Goal: Task Accomplishment & Management: Manage account settings

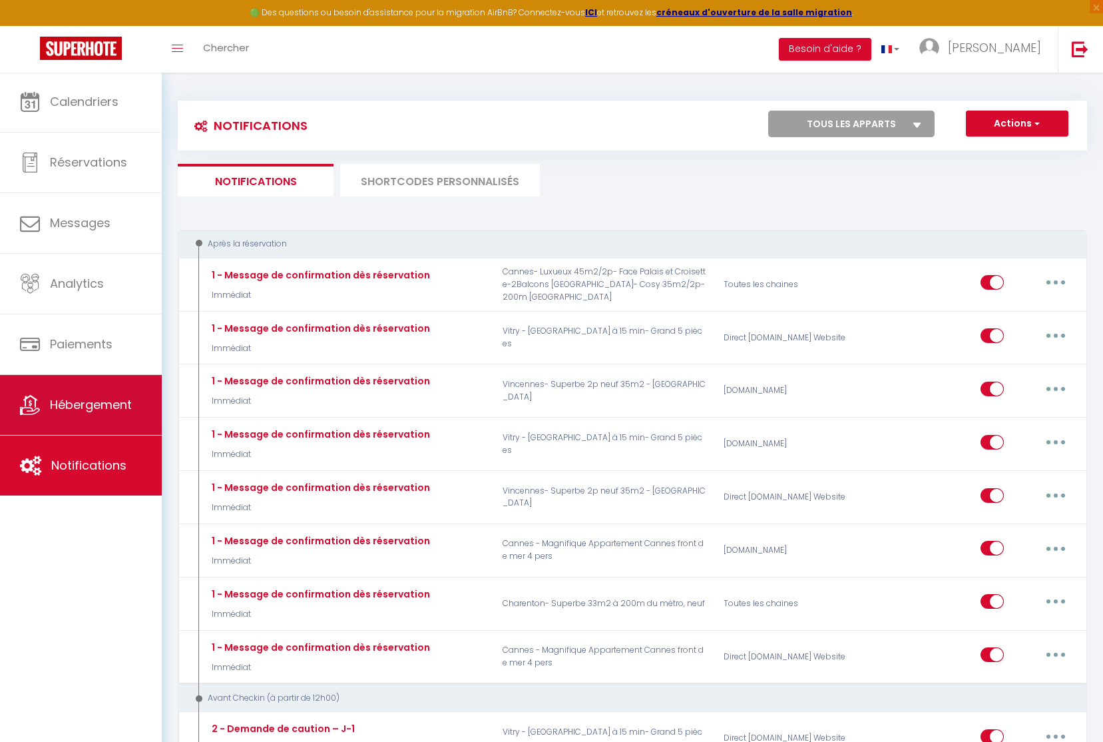
click at [63, 406] on span "Hébergement" at bounding box center [91, 404] width 82 height 17
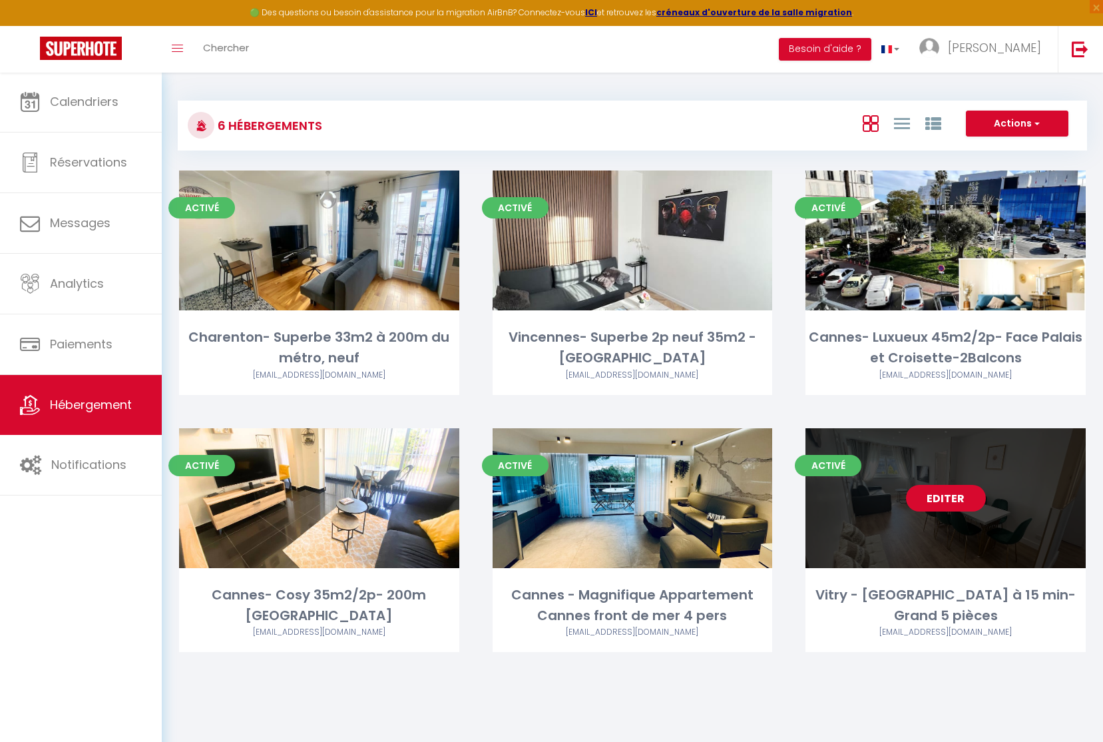
click at [956, 497] on link "Editer" at bounding box center [946, 498] width 80 height 27
select select "3"
select select "2"
select select "1"
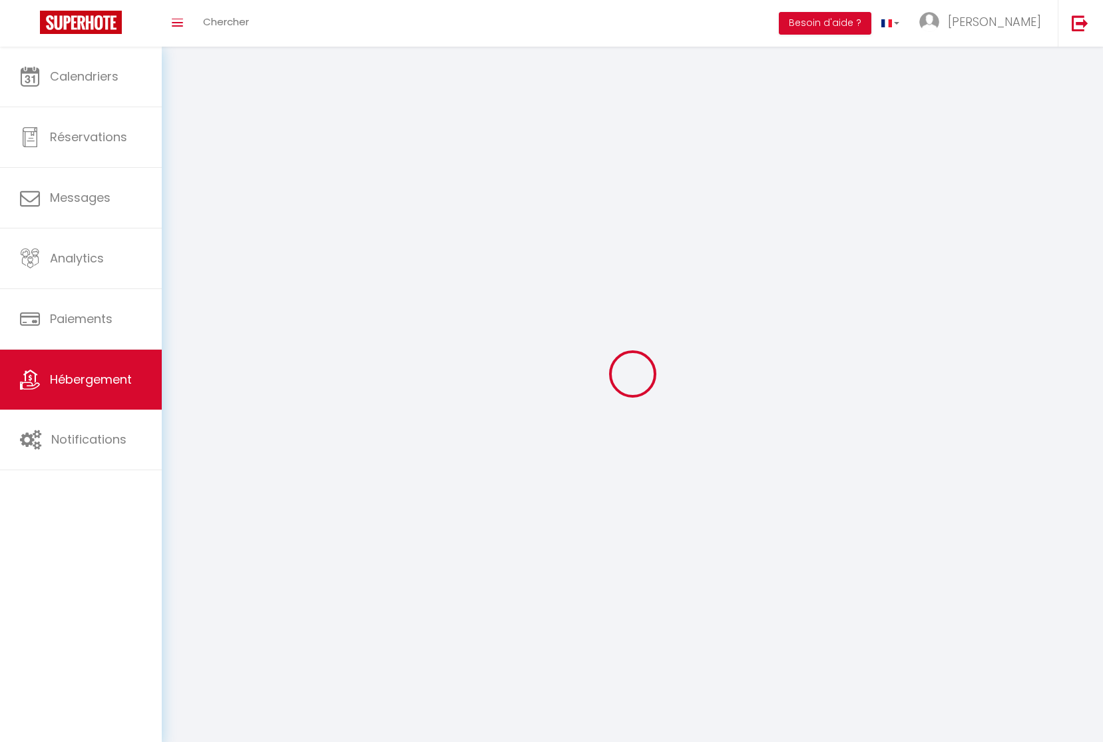
select select
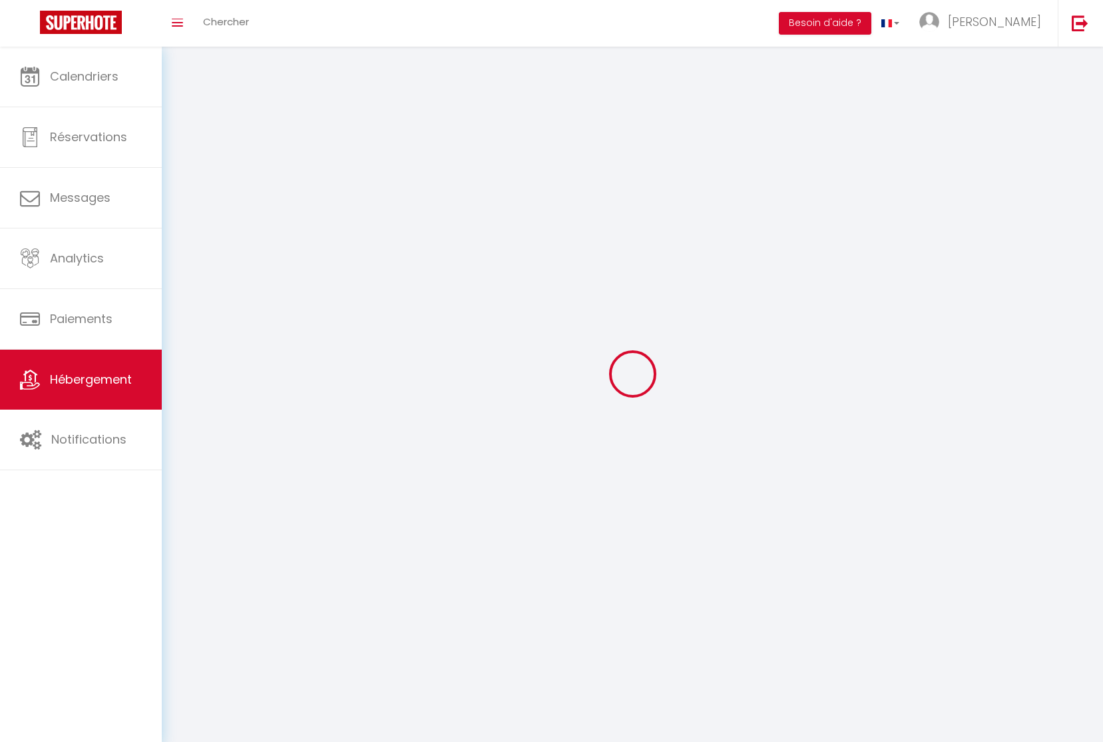
checkbox input "false"
select select
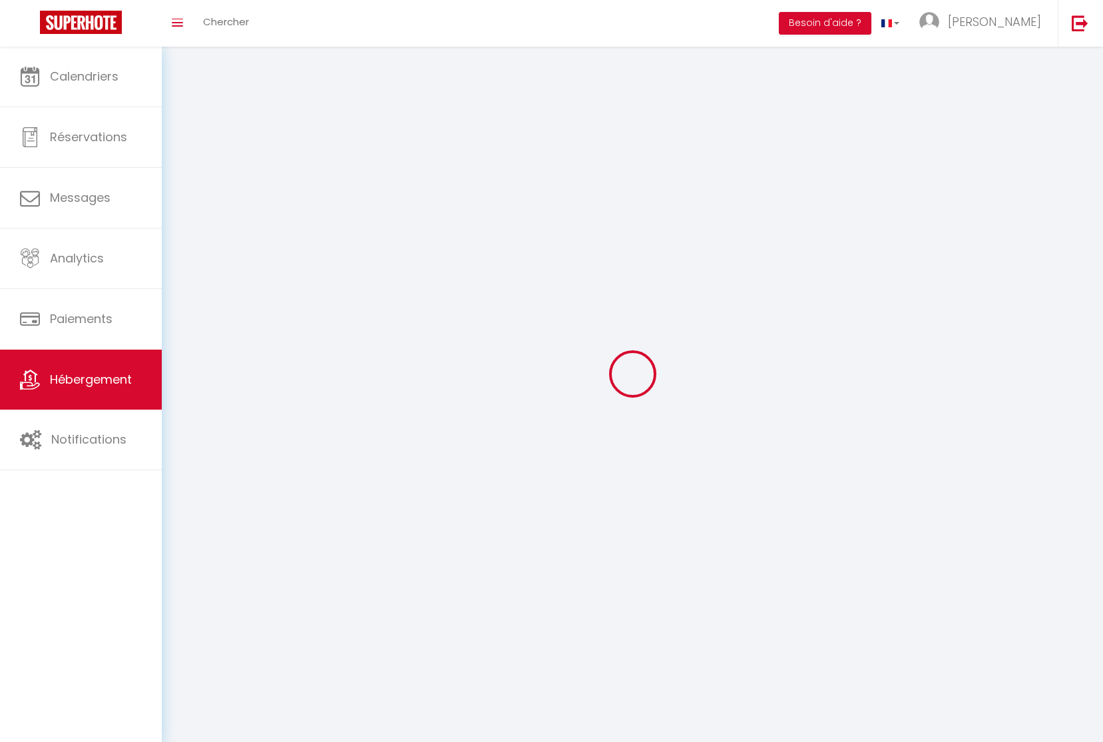
select select
select select "1"
select select
select select "28"
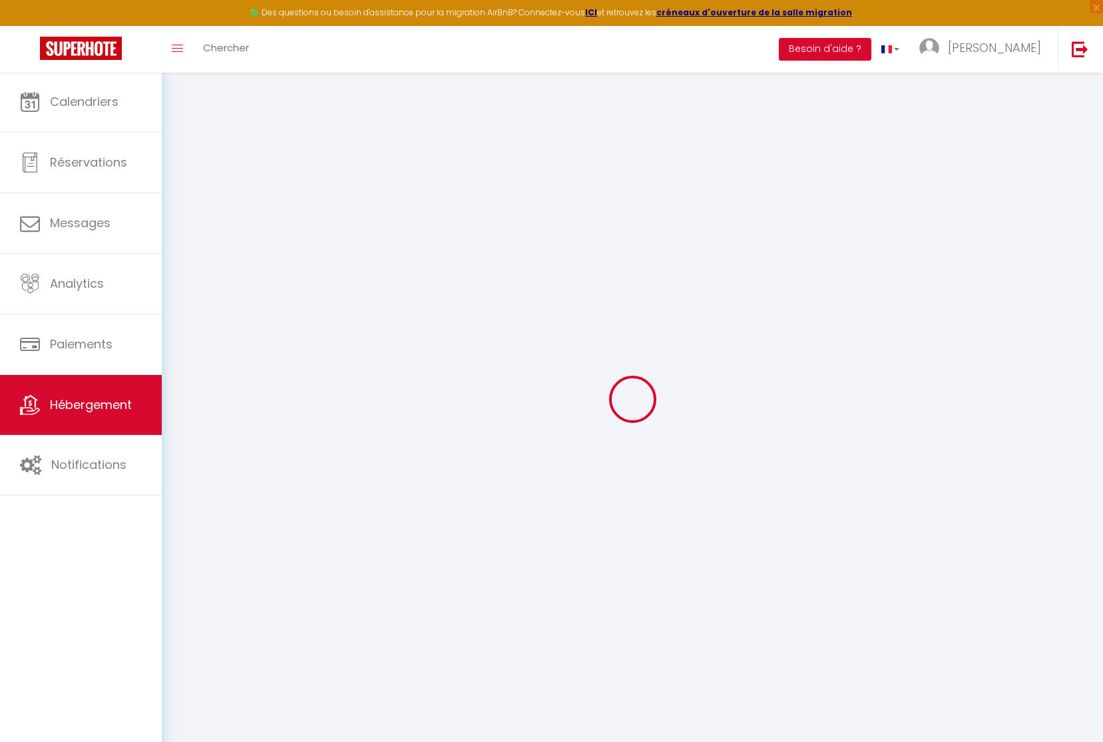
select select
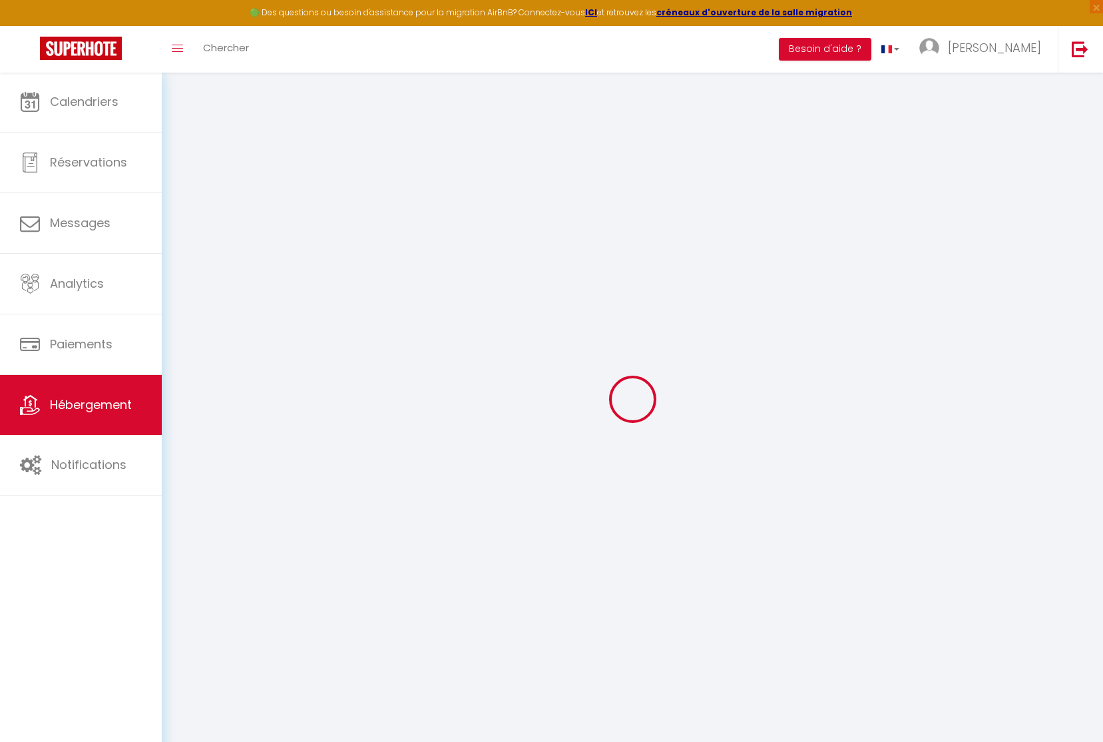
select select
checkbox input "false"
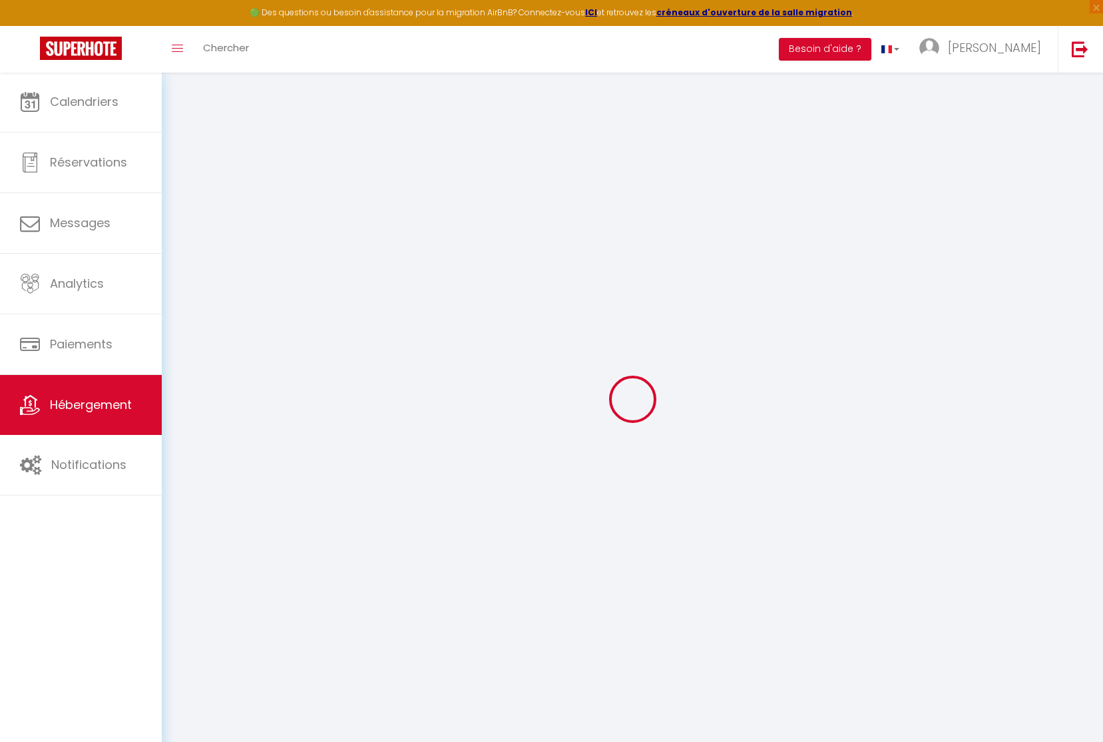
select select
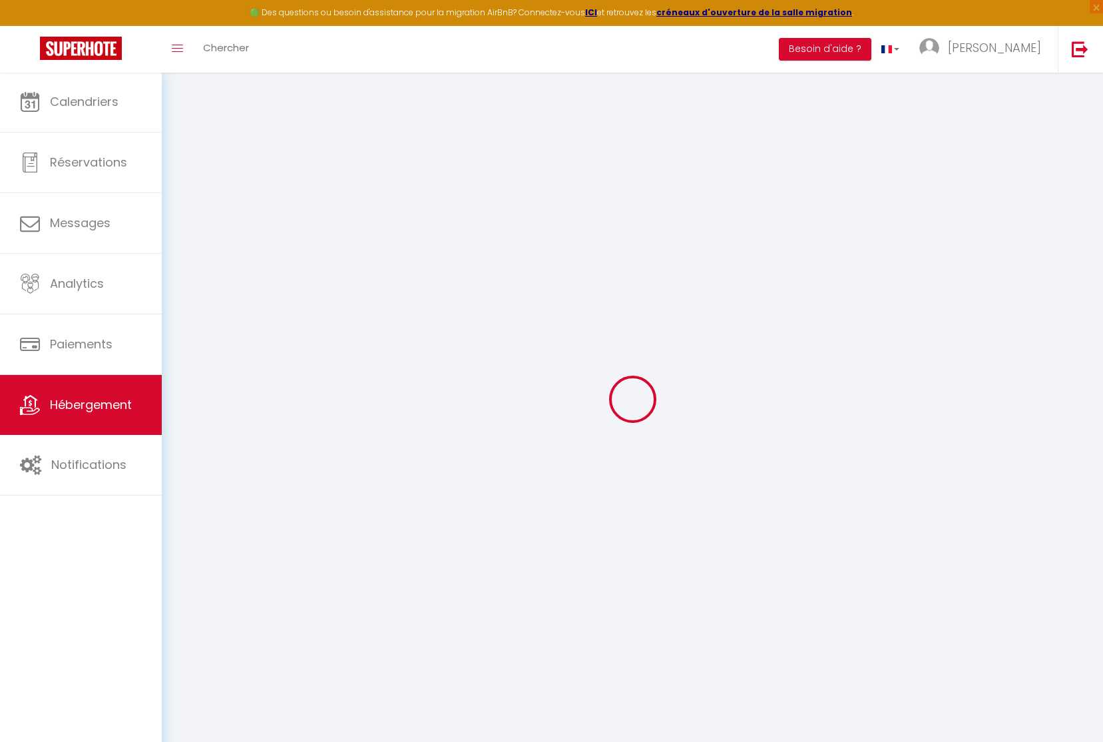
select select
checkbox input "false"
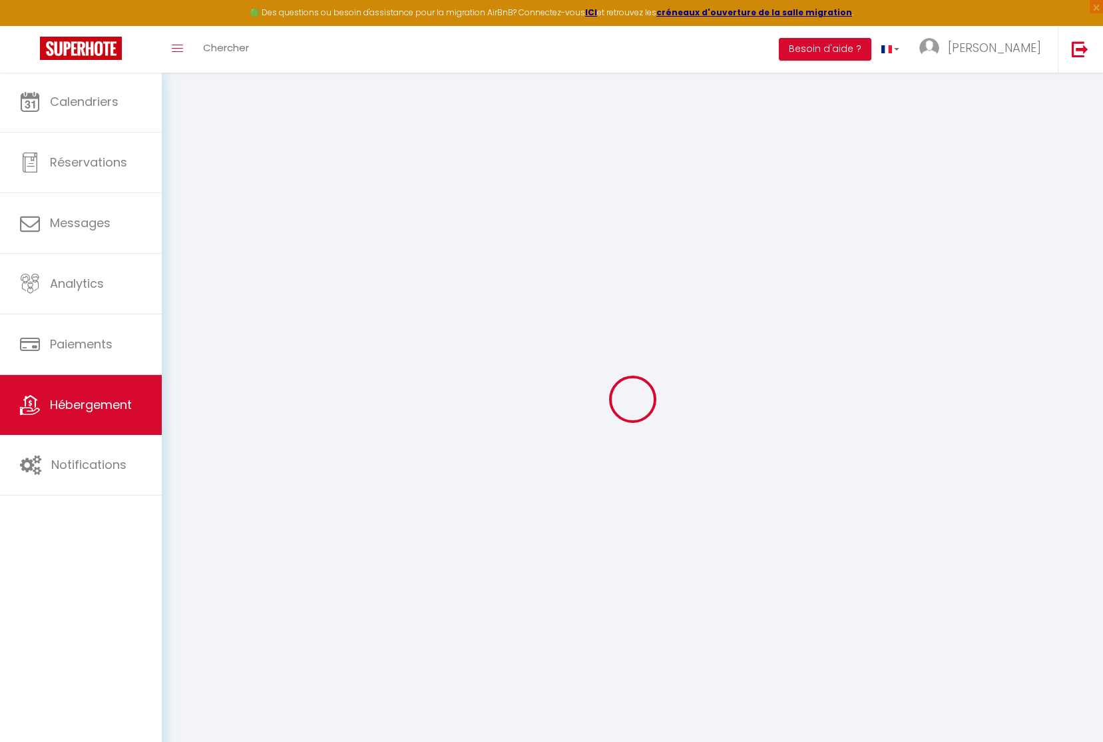
checkbox input "false"
select select
type input "Vitry - [GEOGRAPHIC_DATA] à 15 min- Grand 5 pièces"
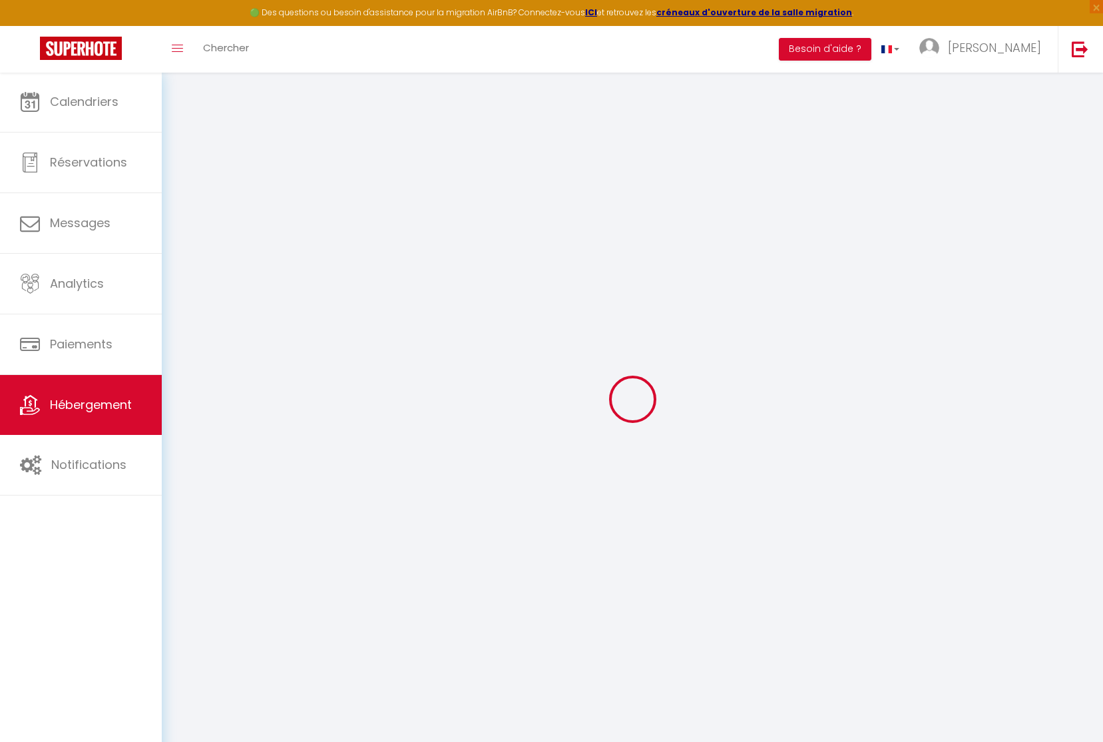
type input "[PERSON_NAME]"
type input "Baroukh"
select select "10"
select select "4"
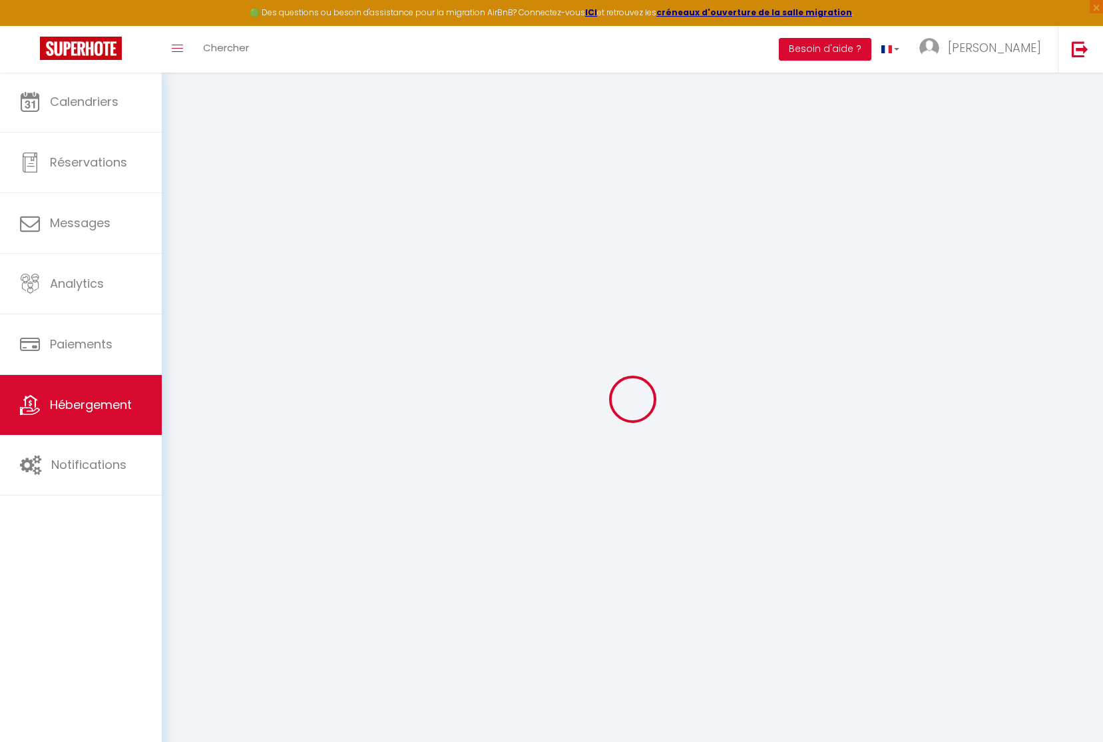
type input "280"
type input "10"
type input "70"
type input "400"
select select
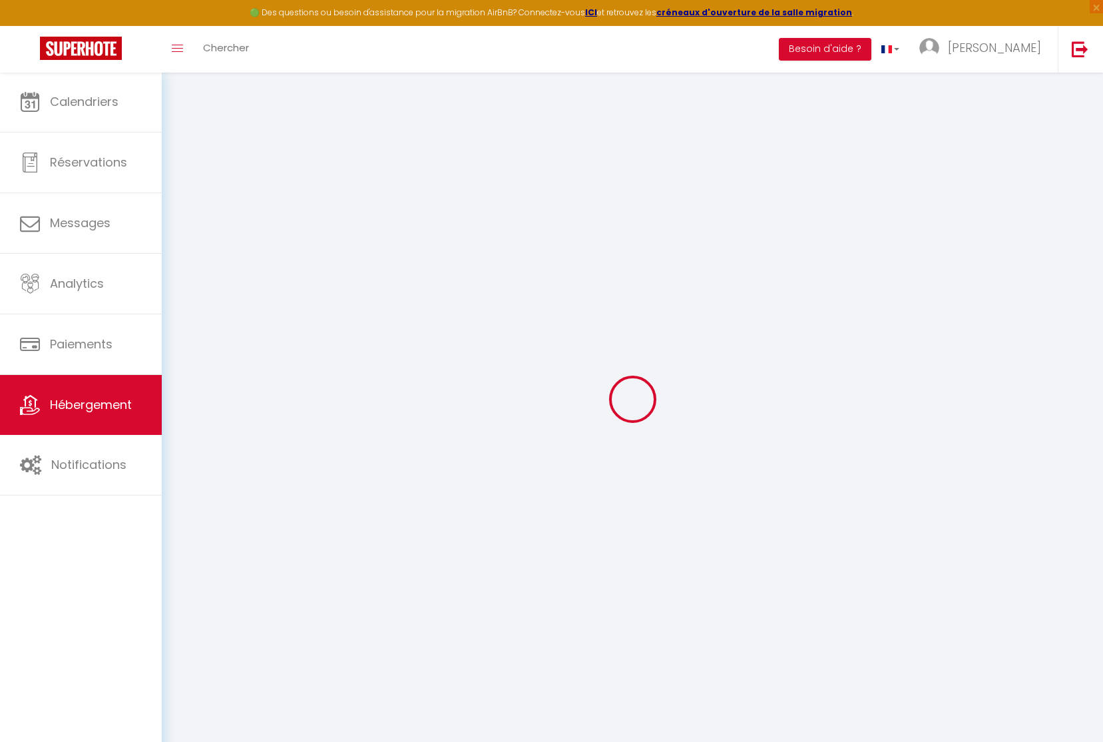
select select
type input "[STREET_ADDRESS][PERSON_NAME]"
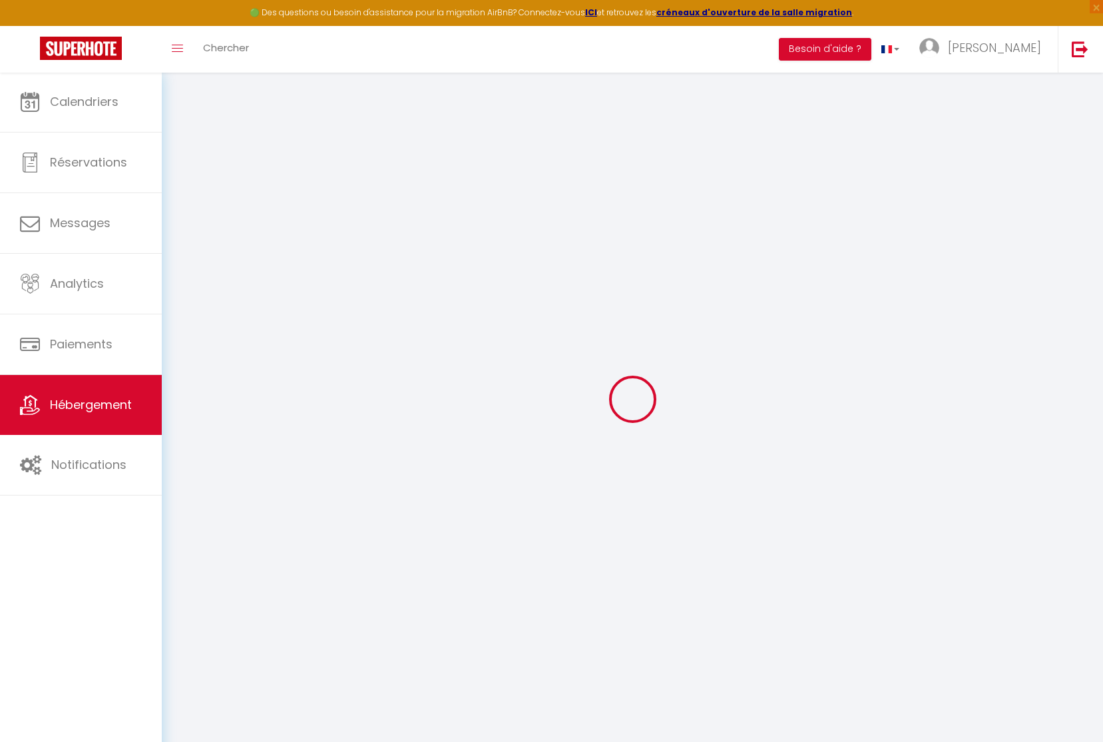
type input "94400"
type input "[GEOGRAPHIC_DATA]"
type input "[EMAIL_ADDRESS][DOMAIN_NAME]"
select select "15507"
checkbox input "false"
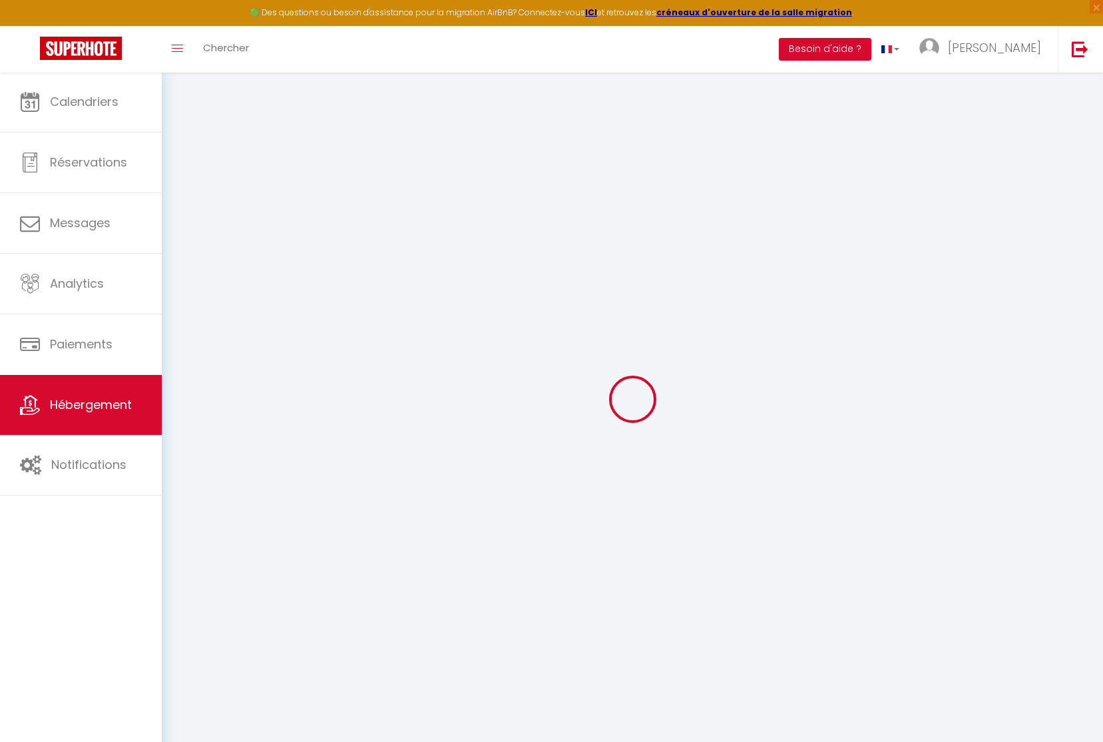
checkbox input "false"
type input "16"
type input "90"
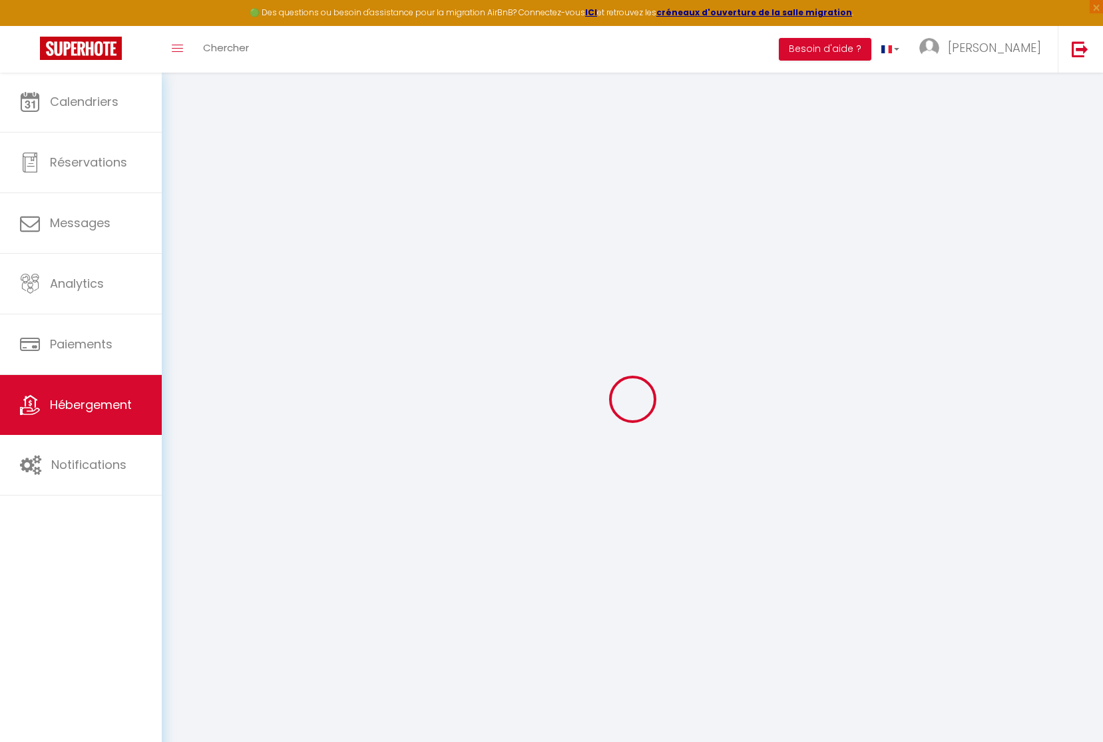
type input "0"
select select
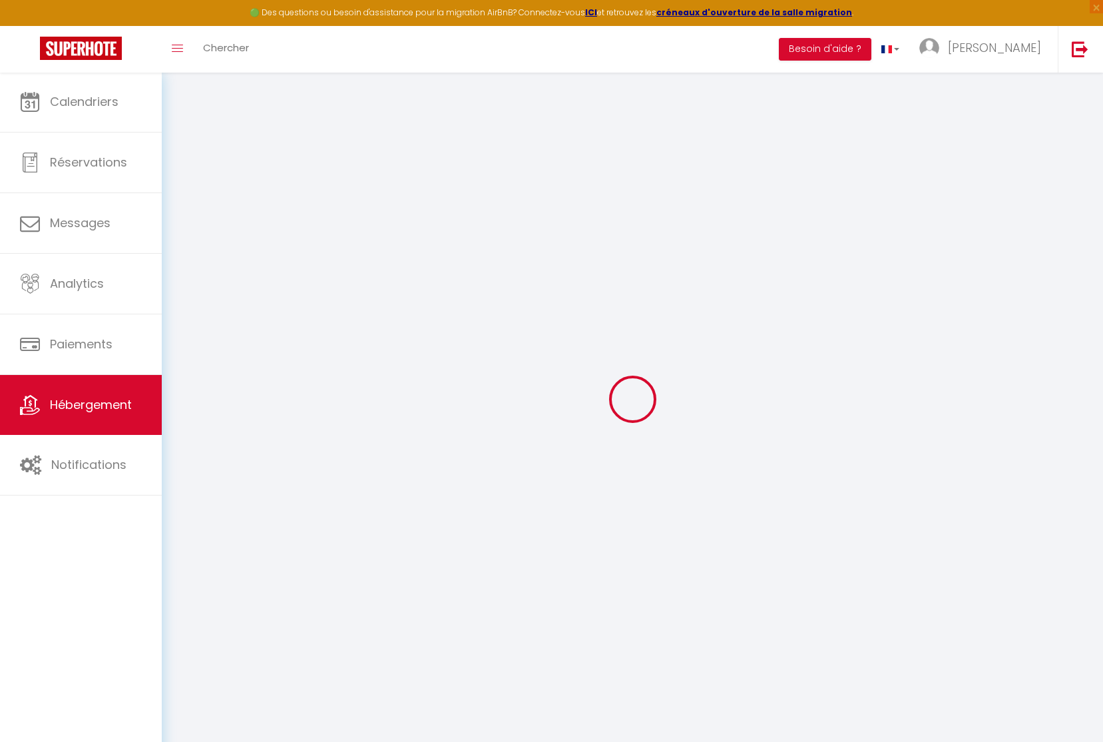
select select
checkbox input "false"
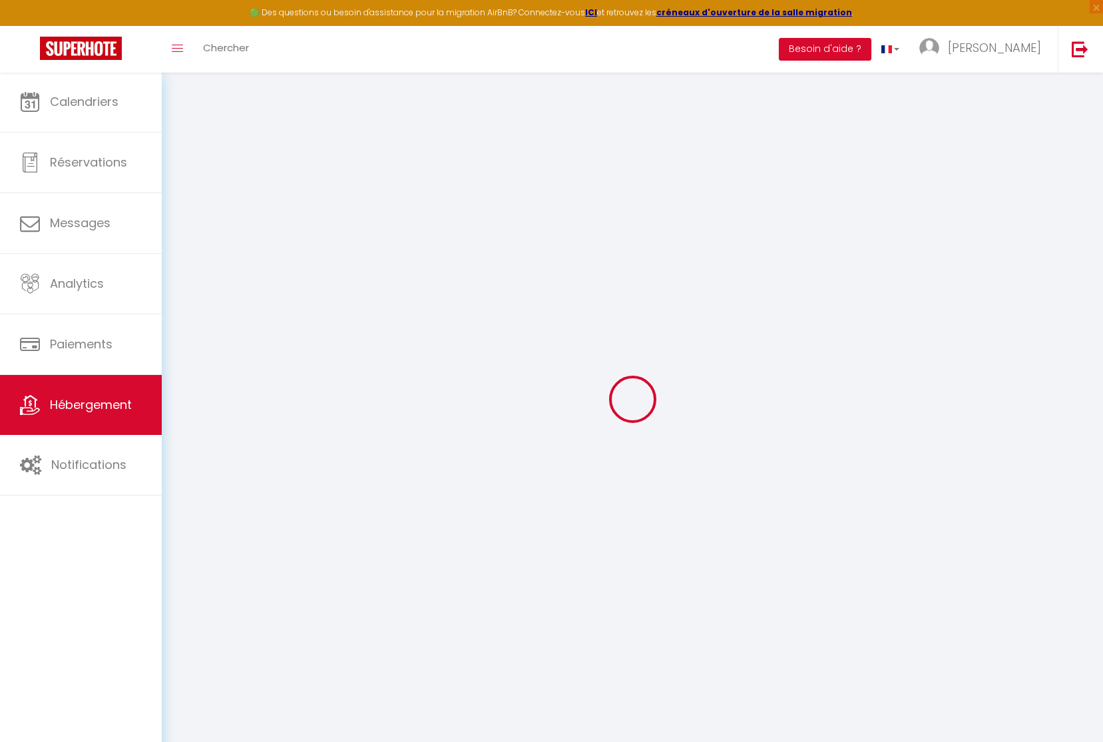
checkbox input "false"
select select
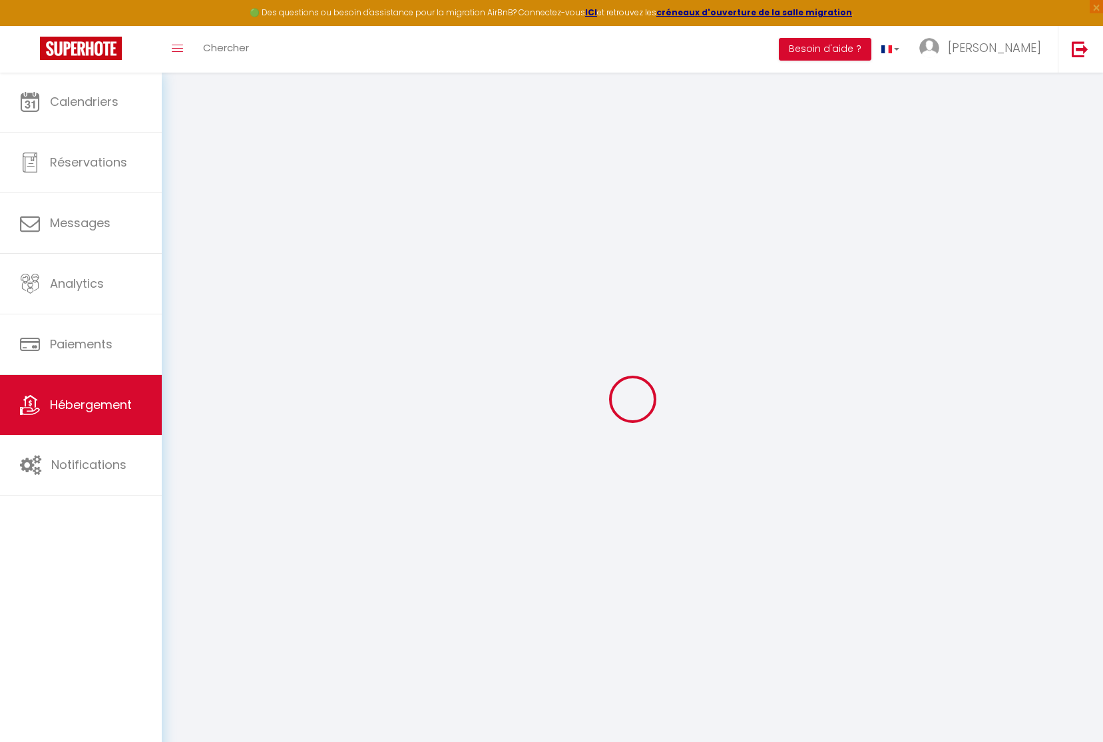
select select
checkbox input "false"
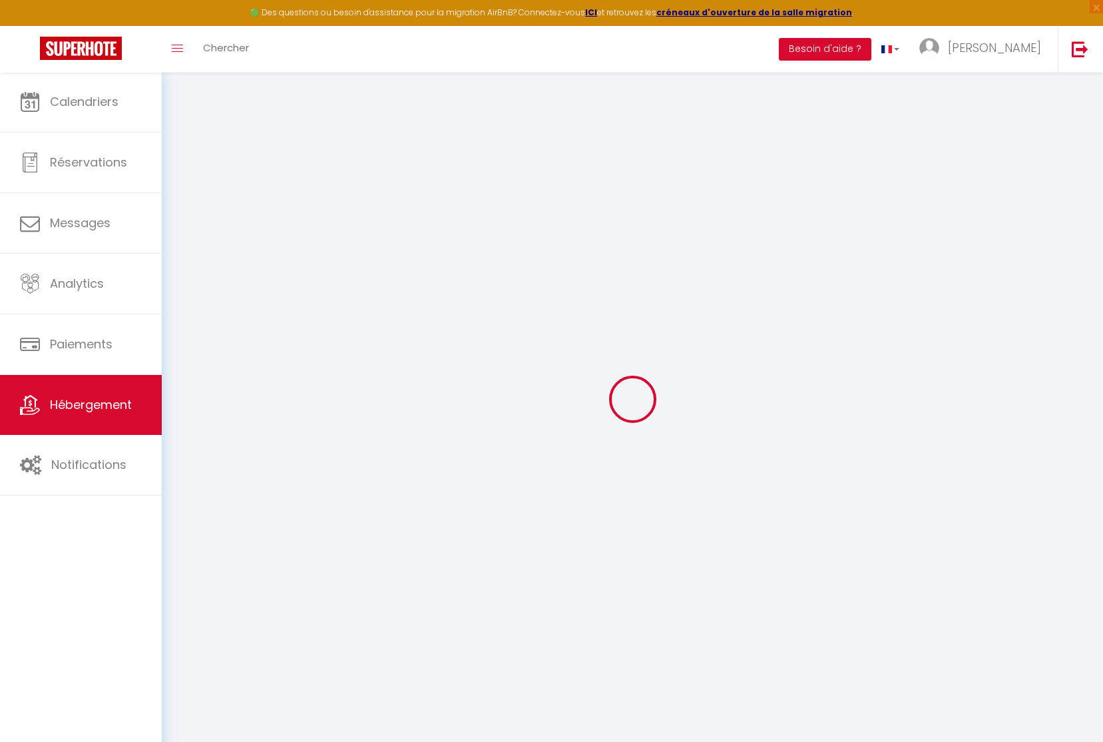
checkbox input "false"
select select "15:00"
select select
select select "11:00"
select select "30"
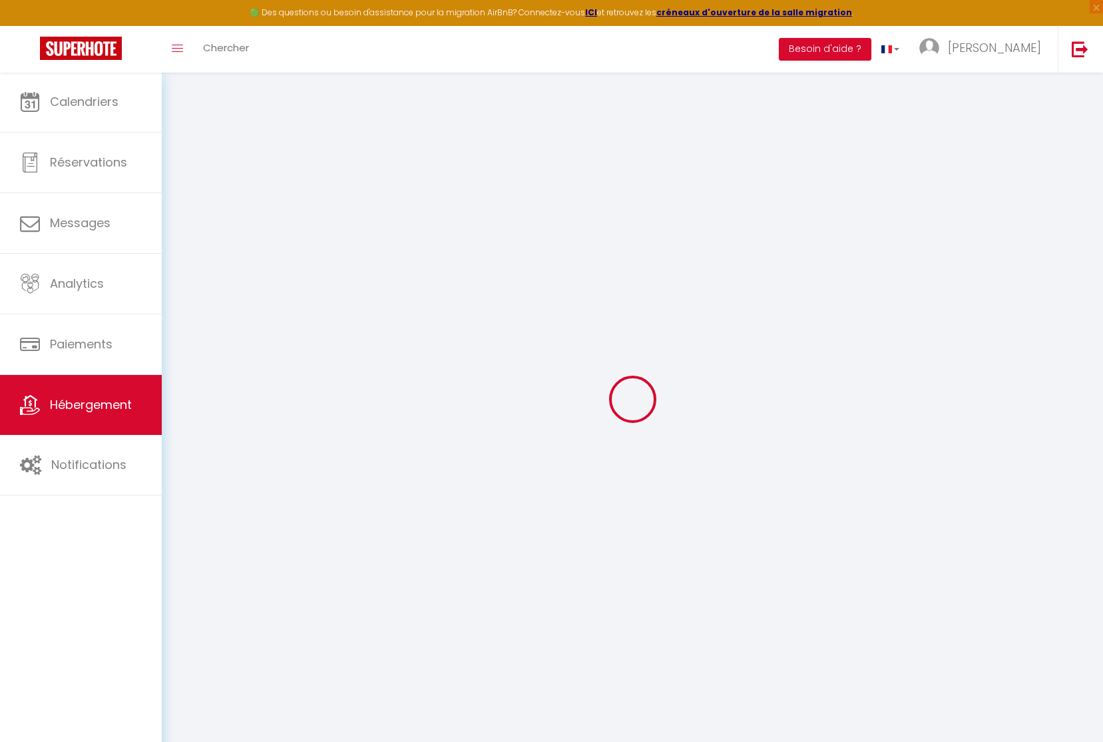
select select "120"
checkbox input "false"
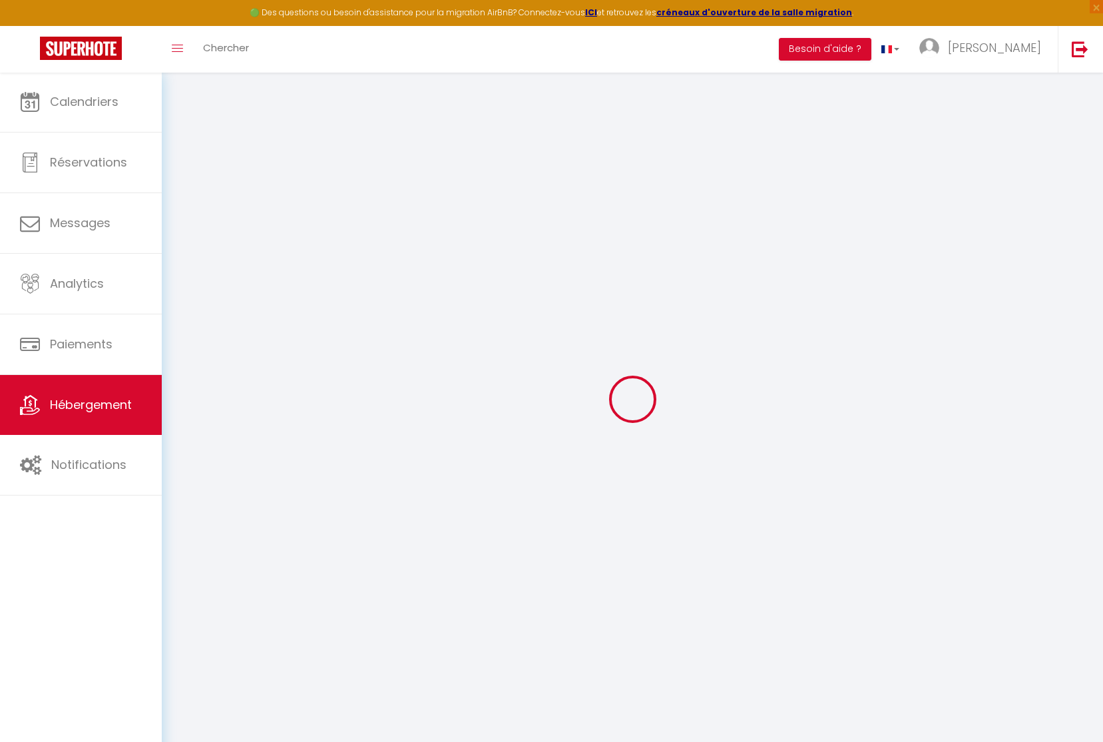
select select
checkbox input "false"
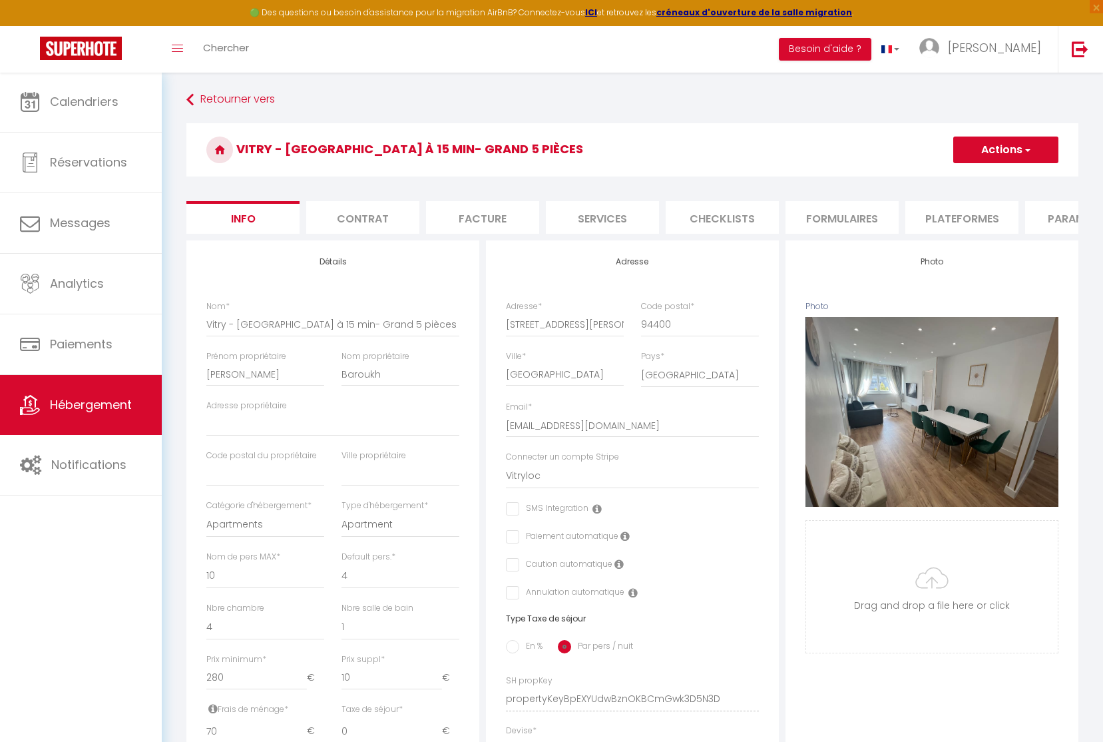
click at [489, 214] on li "Facture" at bounding box center [482, 217] width 113 height 33
select select
checkbox input "false"
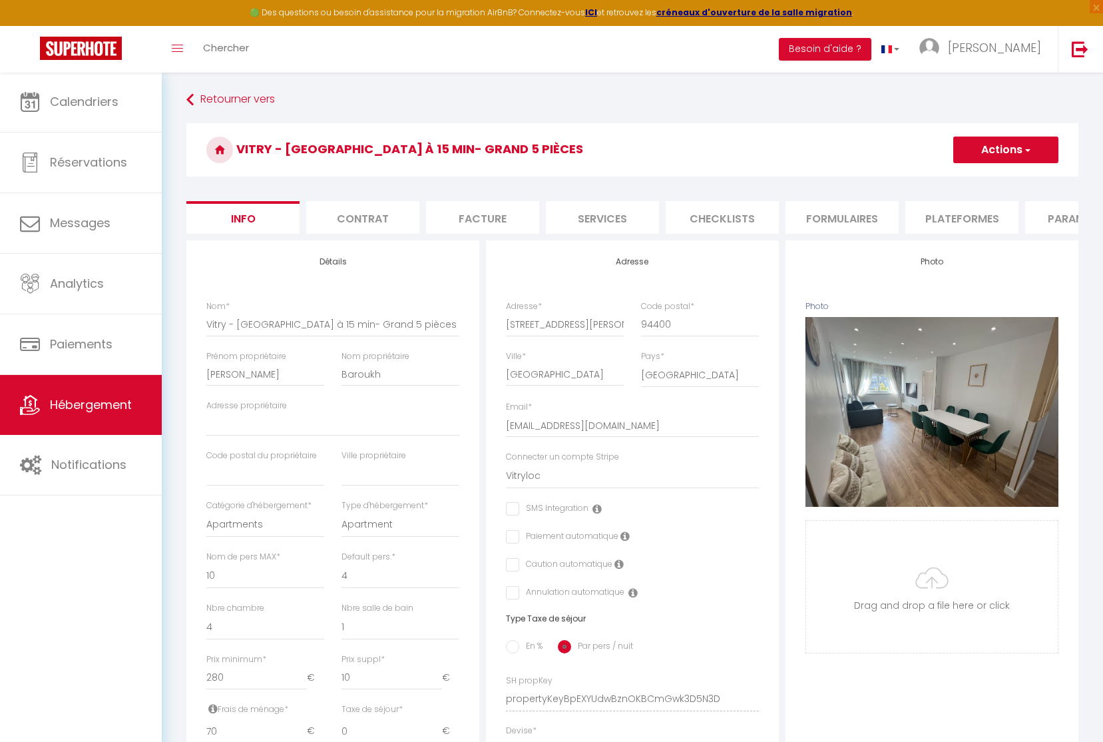
checkbox input "false"
select select
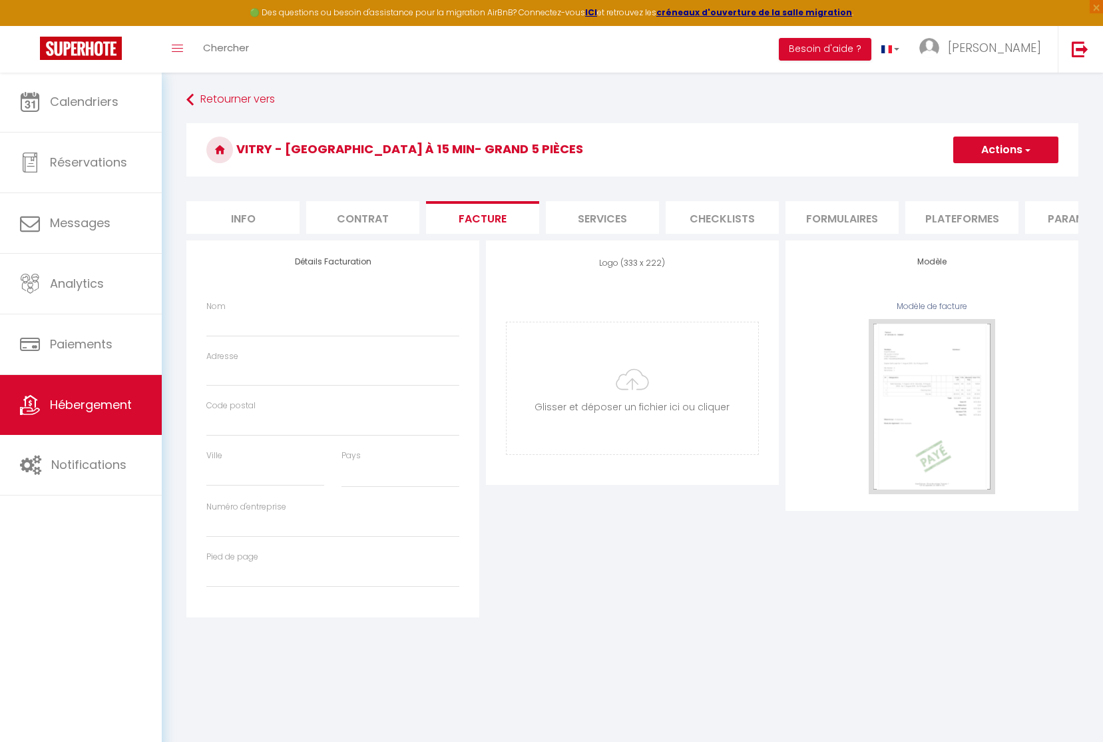
select select
checkbox input "false"
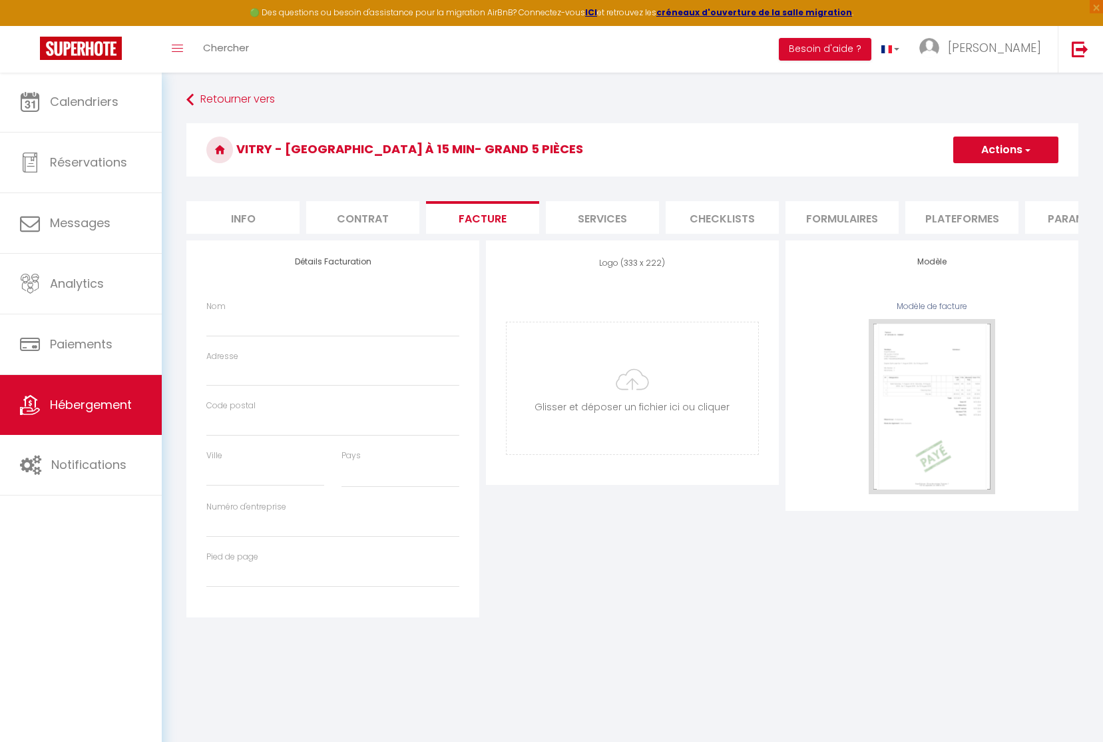
select select
checkbox input "false"
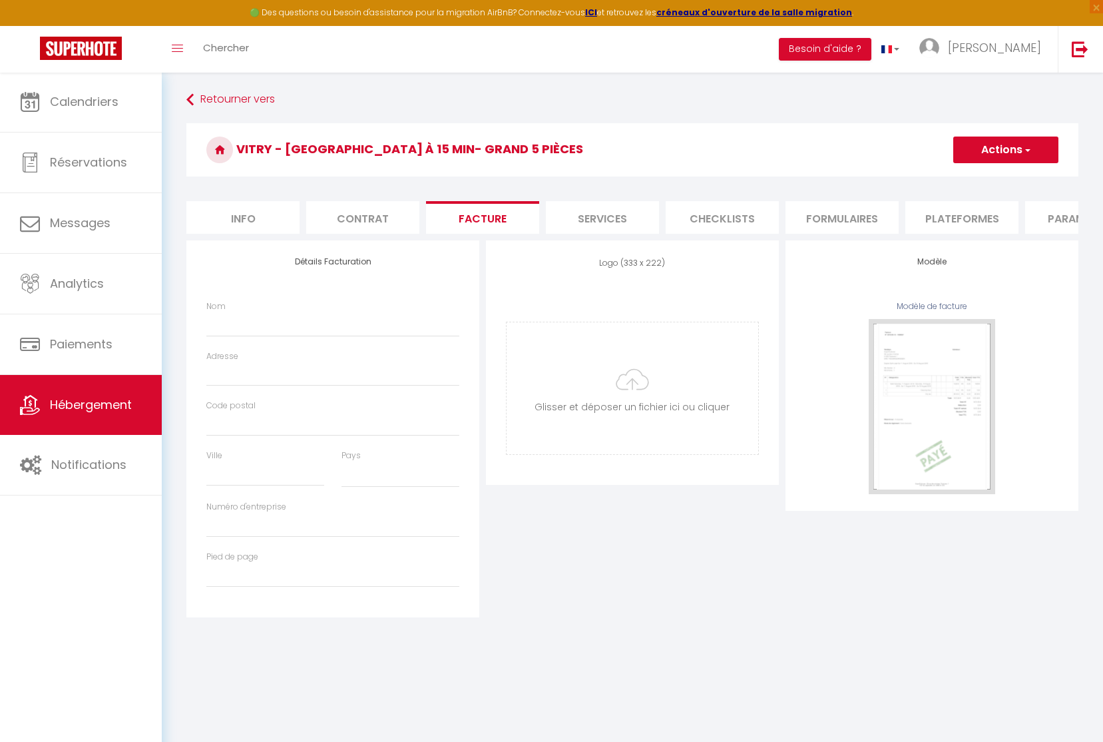
checkbox input "false"
select select
click at [274, 214] on li "Info" at bounding box center [242, 217] width 113 height 33
select select
checkbox input "false"
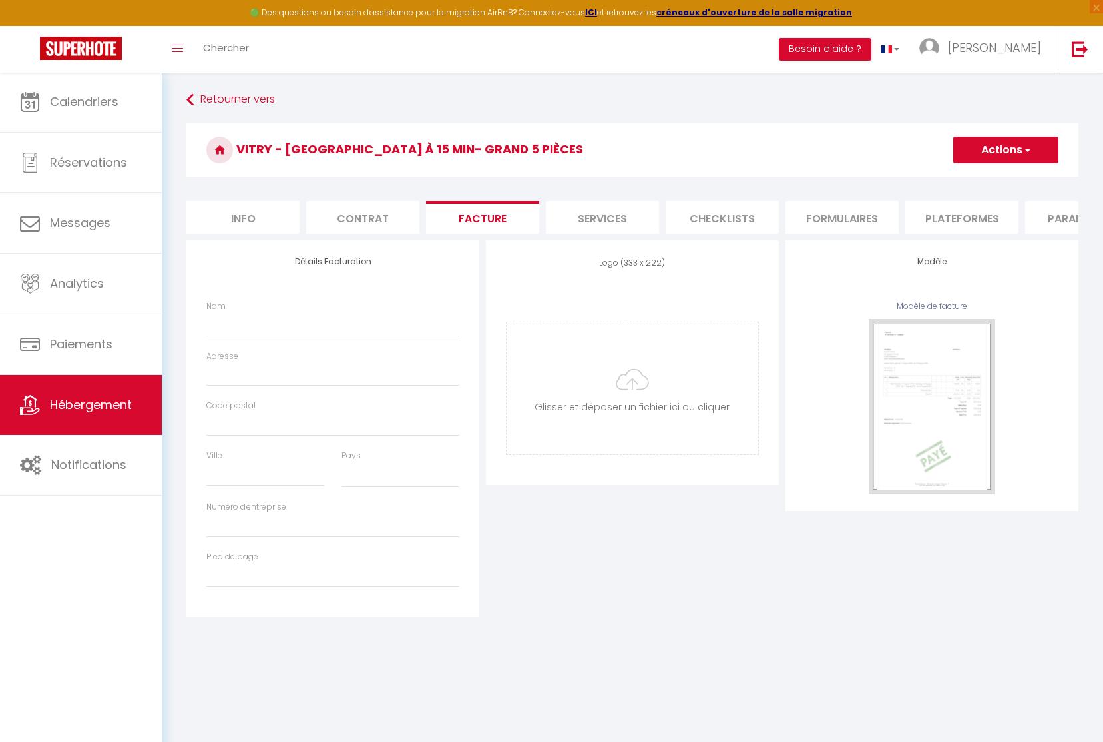
checkbox input "false"
